Goal: Transaction & Acquisition: Purchase product/service

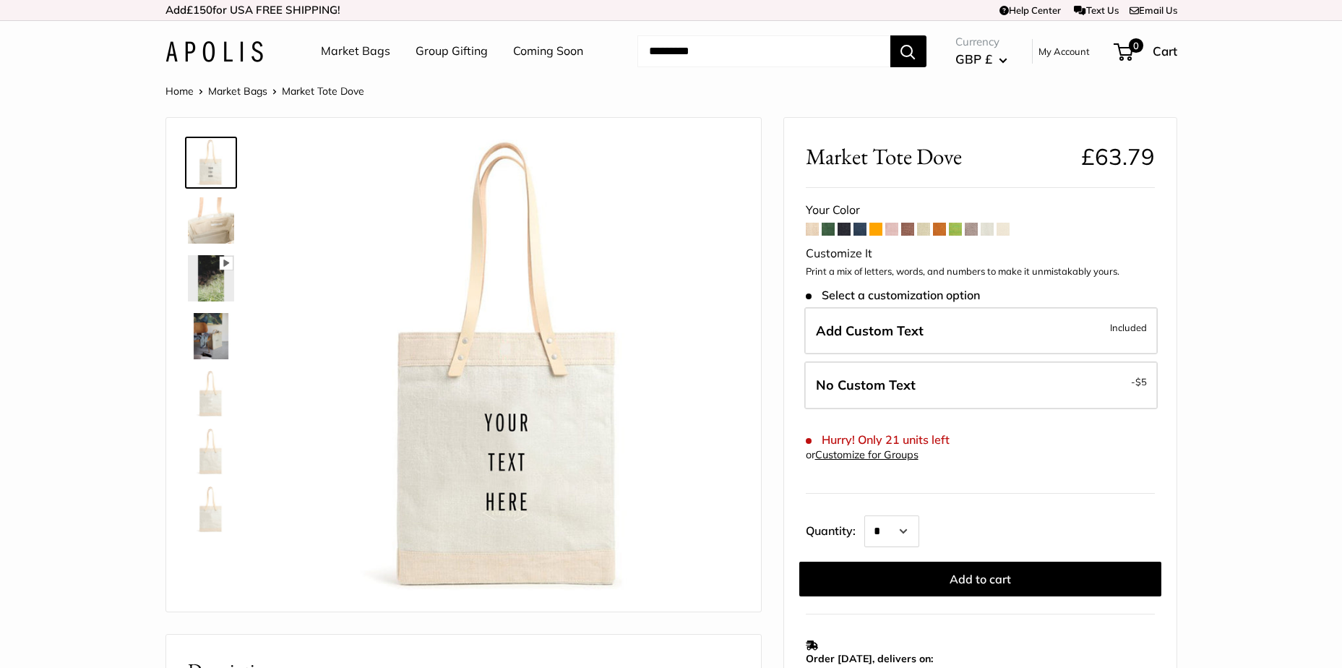
click at [215, 228] on img at bounding box center [211, 220] width 46 height 46
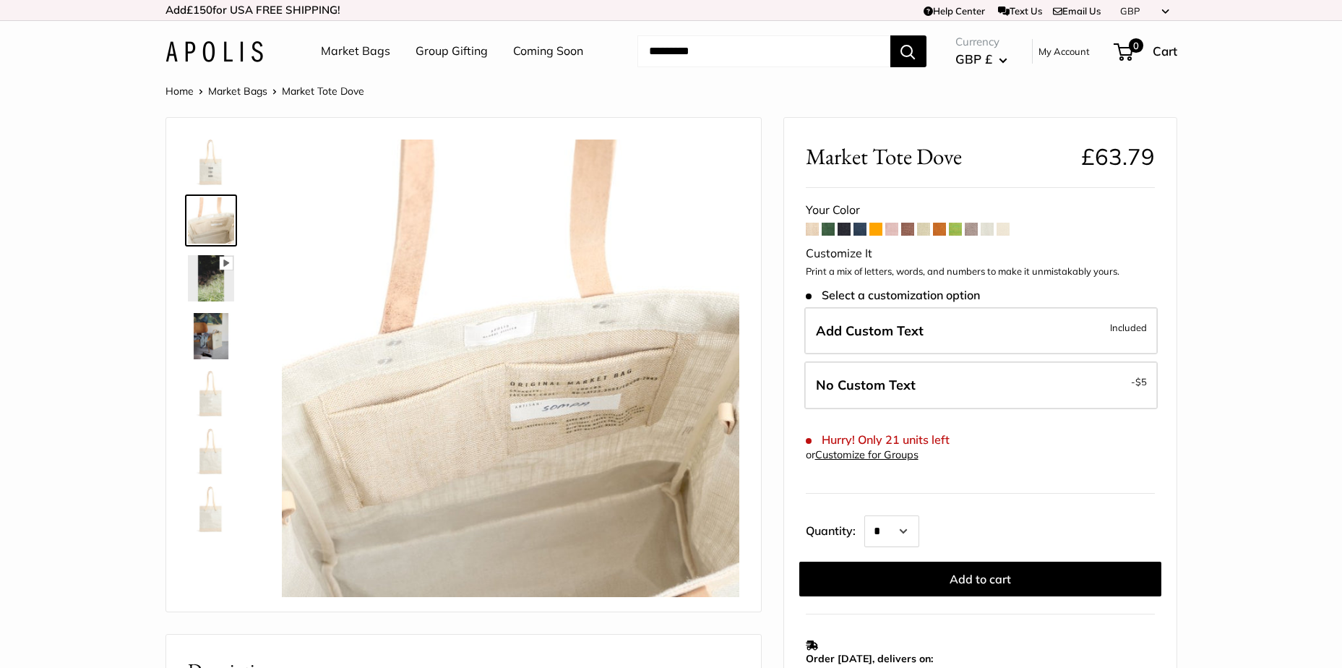
click at [211, 339] on img at bounding box center [211, 336] width 46 height 46
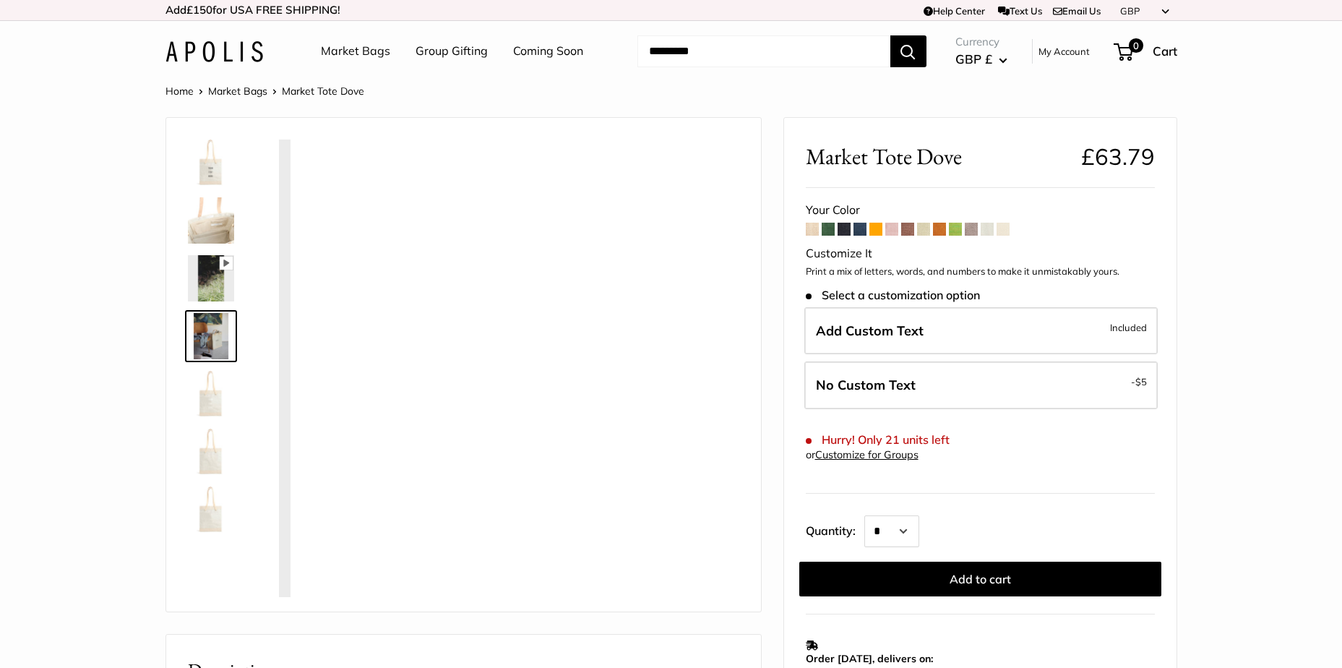
click at [216, 385] on img at bounding box center [211, 394] width 46 height 46
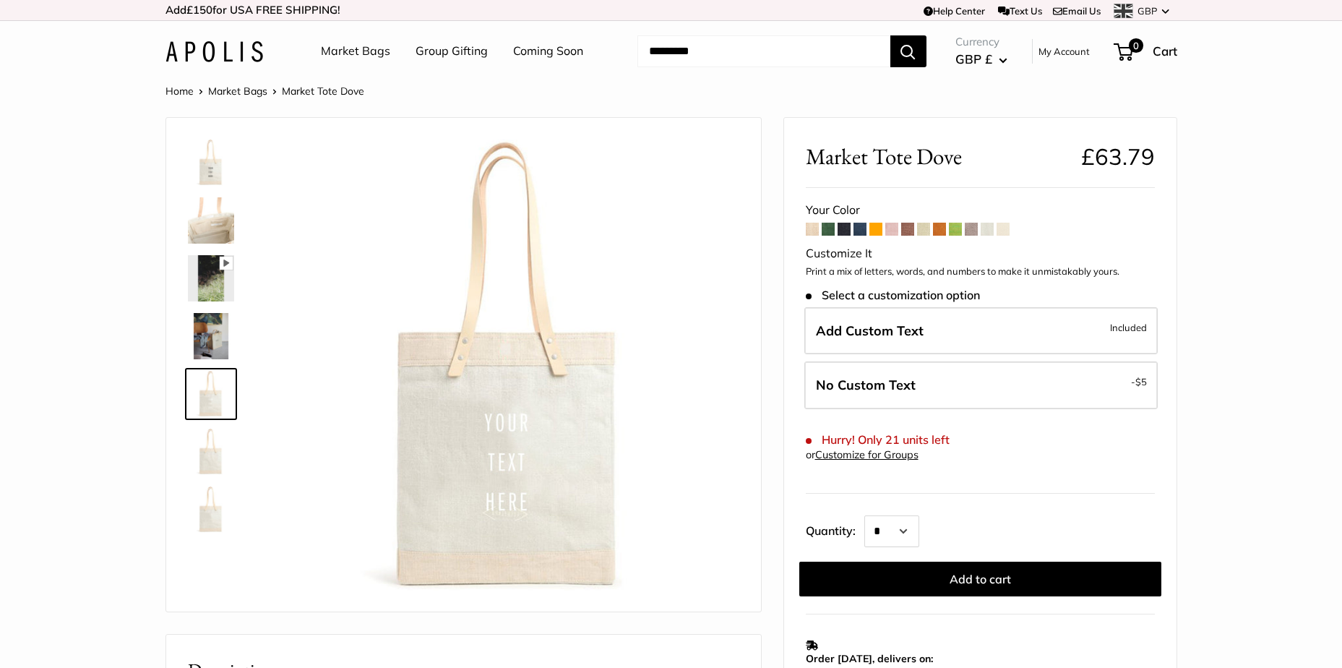
click at [207, 431] on img at bounding box center [211, 451] width 46 height 46
click at [222, 496] on img at bounding box center [211, 509] width 46 height 46
click at [217, 338] on img at bounding box center [211, 336] width 46 height 46
